Goal: Information Seeking & Learning: Learn about a topic

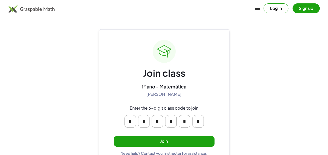
click at [159, 142] on button "Join" at bounding box center [164, 141] width 101 height 11
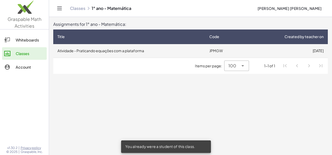
click at [152, 55] on td "Atividade - Praticando equações com a plataforma" at bounding box center [129, 51] width 152 height 14
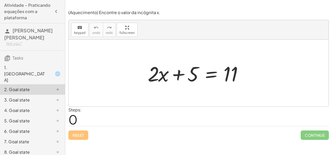
drag, startPoint x: 136, startPoint y: 60, endPoint x: 17, endPoint y: 82, distance: 121.1
click at [17, 82] on main "Atividade - Praticando equações com a plataforma [PERSON_NAME] [PERSON_NAME] No…" at bounding box center [166, 77] width 332 height 155
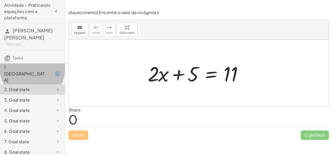
click at [23, 69] on div "1. [GEOGRAPHIC_DATA]" at bounding box center [25, 73] width 42 height 19
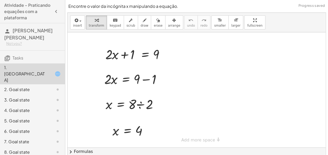
click at [24, 72] on div "1. [GEOGRAPHIC_DATA]" at bounding box center [32, 73] width 65 height 21
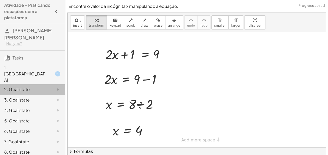
click at [27, 86] on div "2. Goal state" at bounding box center [25, 89] width 42 height 6
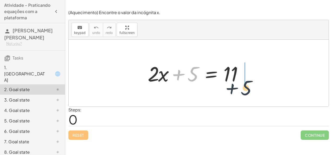
drag, startPoint x: 194, startPoint y: 73, endPoint x: 252, endPoint y: 84, distance: 58.7
click at [251, 84] on div at bounding box center [200, 73] width 111 height 27
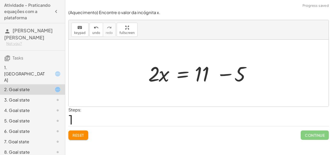
click at [253, 71] on div at bounding box center [201, 73] width 111 height 27
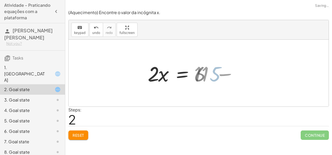
click at [233, 70] on div at bounding box center [199, 73] width 260 height 67
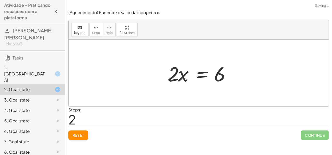
click at [184, 76] on div at bounding box center [200, 73] width 71 height 27
drag, startPoint x: 172, startPoint y: 71, endPoint x: 215, endPoint y: 86, distance: 45.3
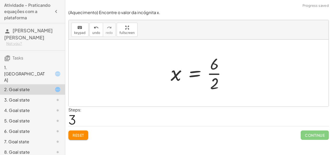
drag, startPoint x: 224, startPoint y: 76, endPoint x: 222, endPoint y: 74, distance: 3.0
click at [223, 76] on div at bounding box center [200, 73] width 65 height 40
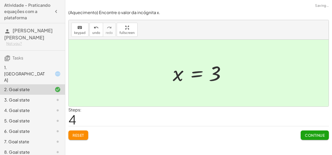
click at [41, 67] on div "1. [GEOGRAPHIC_DATA]" at bounding box center [25, 73] width 42 height 19
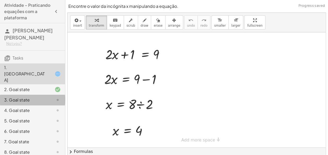
click at [23, 97] on div "3. Goal state" at bounding box center [25, 100] width 42 height 6
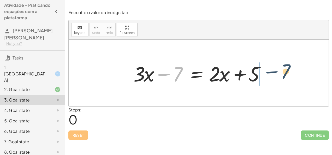
drag, startPoint x: 181, startPoint y: 70, endPoint x: 292, endPoint y: 66, distance: 110.4
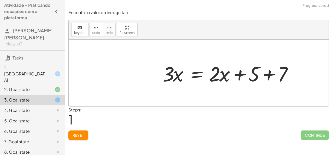
click at [271, 73] on div at bounding box center [230, 73] width 140 height 27
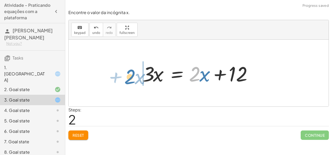
drag, startPoint x: 195, startPoint y: 69, endPoint x: 126, endPoint y: 67, distance: 68.9
click at [126, 67] on div "+ · 3 · x − 7 = + · 2 · x + 5 · 3 · x = + · 2 · x + 5 + 7 · 2 + · x · 3 · x = +…" at bounding box center [199, 73] width 260 height 67
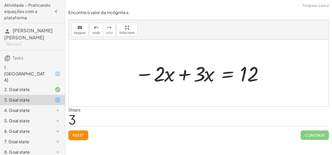
click at [187, 78] on div at bounding box center [200, 73] width 137 height 27
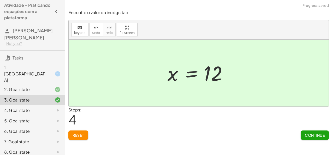
drag, startPoint x: 98, startPoint y: 107, endPoint x: 74, endPoint y: 103, distance: 24.1
click at [0, 0] on div "Encontre o valor da incógnita x. keyboard keypad undo undo redo redo fullscreen…" at bounding box center [0, 0] width 0 height 0
drag, startPoint x: 74, startPoint y: 103, endPoint x: 47, endPoint y: 91, distance: 29.0
click at [47, 97] on div at bounding box center [53, 100] width 15 height 6
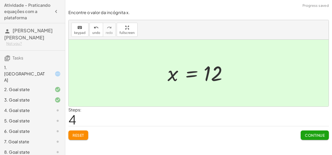
click at [39, 107] on div "4. Goal state" at bounding box center [25, 110] width 42 height 6
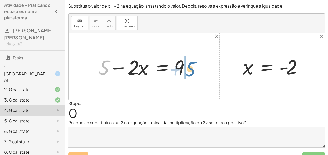
drag, startPoint x: 102, startPoint y: 63, endPoint x: 188, endPoint y: 64, distance: 86.1
click at [188, 64] on div at bounding box center [146, 66] width 100 height 27
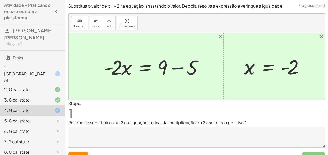
click at [193, 67] on div at bounding box center [154, 66] width 107 height 27
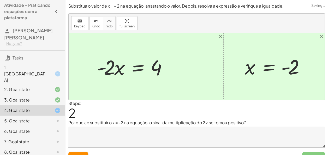
click at [118, 68] on div at bounding box center [133, 66] width 78 height 27
drag, startPoint x: 110, startPoint y: 65, endPoint x: 155, endPoint y: 79, distance: 46.5
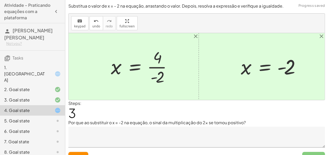
click at [166, 68] on div at bounding box center [143, 66] width 70 height 40
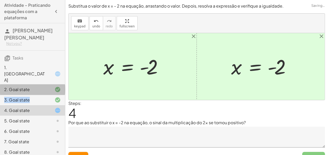
drag, startPoint x: 49, startPoint y: 85, endPoint x: 45, endPoint y: 88, distance: 4.9
click at [45, 88] on div "1. Canvas 2. Goal state 3. Goal state 4. Goal state 5. Goal state 6. Goal state…" at bounding box center [32, 110] width 65 height 98
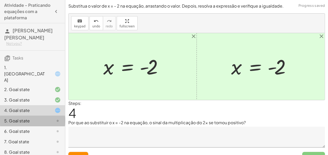
drag, startPoint x: 45, startPoint y: 88, endPoint x: 38, endPoint y: 107, distance: 20.9
click at [38, 118] on div "5. Goal state" at bounding box center [25, 121] width 42 height 6
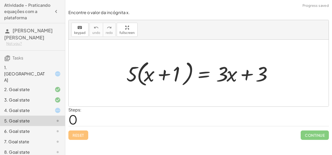
click at [136, 69] on div at bounding box center [201, 73] width 154 height 30
drag, startPoint x: 135, startPoint y: 71, endPoint x: 166, endPoint y: 66, distance: 31.7
click at [166, 66] on div at bounding box center [201, 73] width 154 height 30
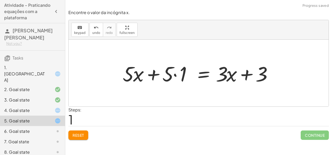
click at [173, 72] on div at bounding box center [199, 73] width 158 height 27
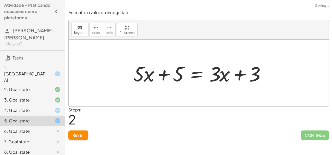
click at [163, 75] on div at bounding box center [200, 73] width 140 height 27
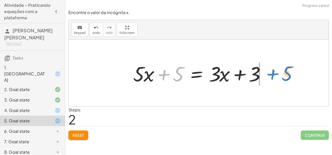
drag, startPoint x: 176, startPoint y: 71, endPoint x: 286, endPoint y: 72, distance: 109.8
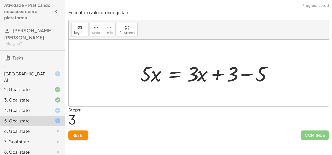
click at [270, 76] on div at bounding box center [207, 73] width 140 height 27
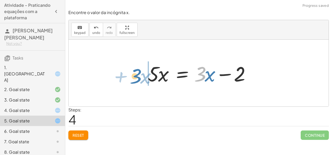
drag, startPoint x: 205, startPoint y: 73, endPoint x: 140, endPoint y: 75, distance: 64.7
click at [140, 75] on div "· 5 · ( + x + 1 ) = + · 3 · x + 3 + · 5 · x + · 5 · 1 = + · 3 · x + 3 + · 5 · x…" at bounding box center [198, 72] width 117 height 29
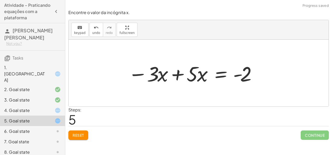
click at [144, 74] on div at bounding box center [191, 73] width 133 height 27
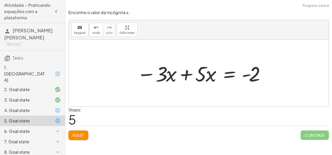
click at [178, 73] on div at bounding box center [200, 73] width 133 height 27
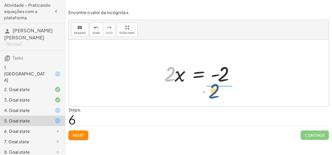
drag, startPoint x: 171, startPoint y: 73, endPoint x: 216, endPoint y: 89, distance: 47.9
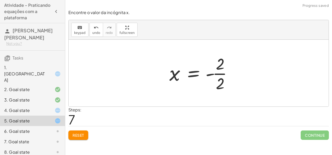
click at [225, 72] on div at bounding box center [203, 73] width 72 height 40
